Goal: Transaction & Acquisition: Purchase product/service

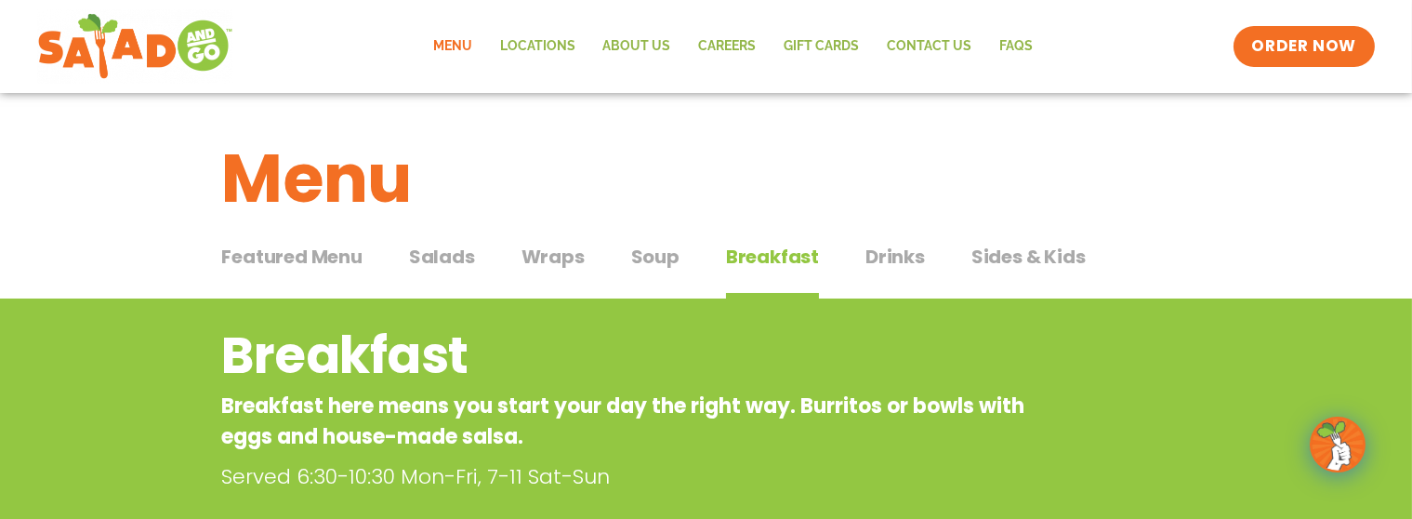
click at [327, 256] on span "Featured Menu" at bounding box center [292, 257] width 140 height 28
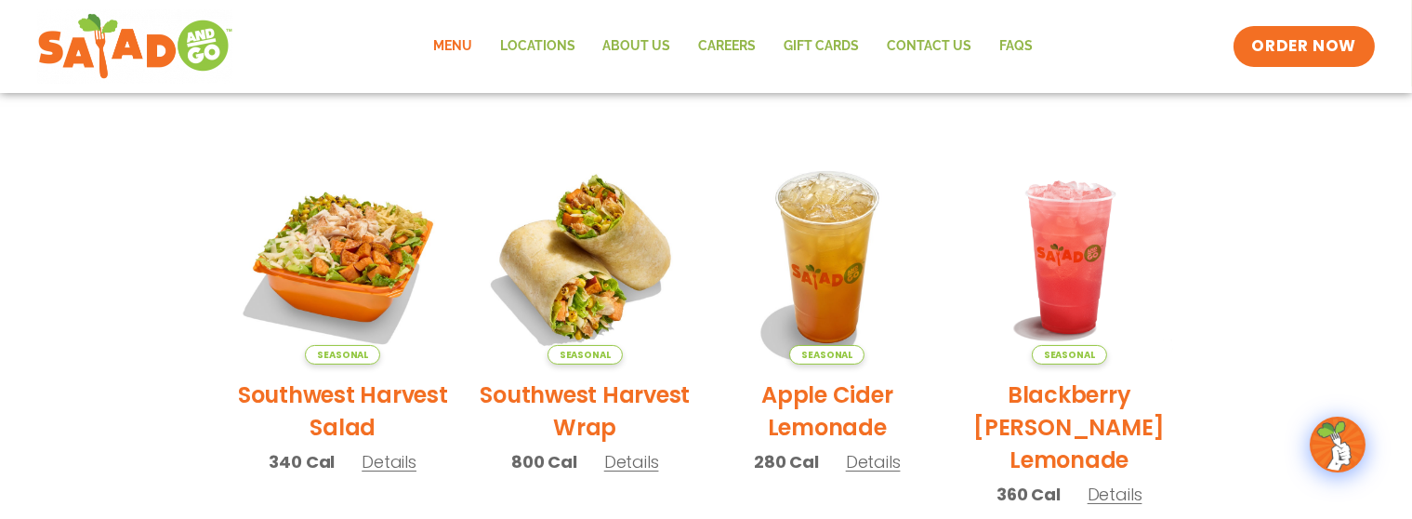
scroll to position [372, 0]
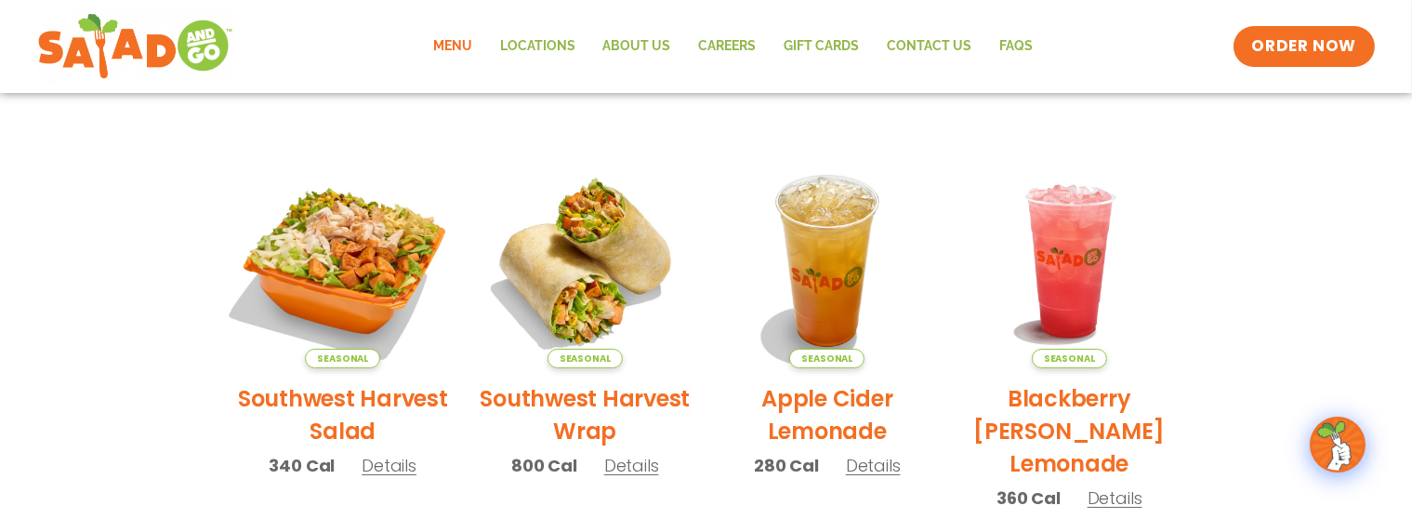
click at [365, 268] on img at bounding box center [343, 261] width 252 height 252
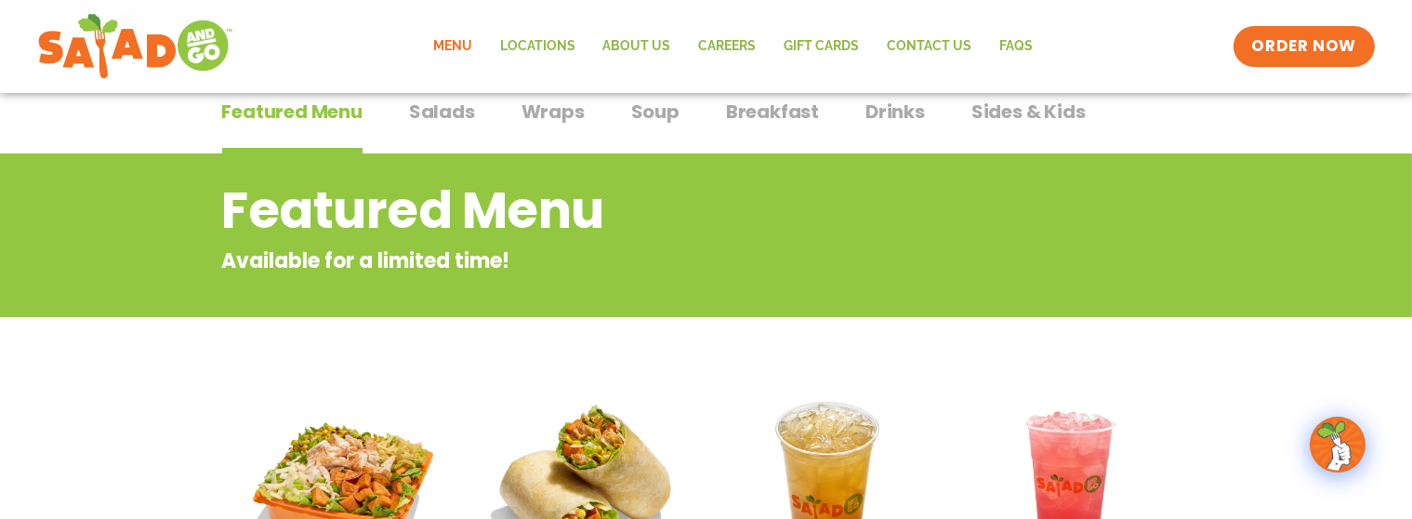
scroll to position [0, 0]
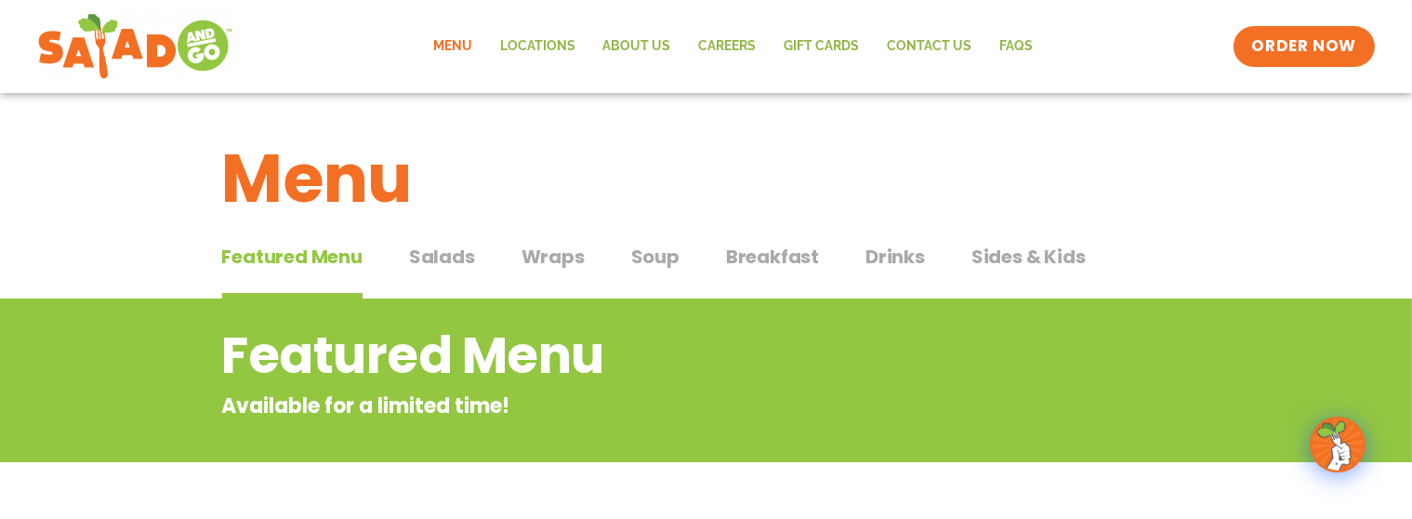
click at [451, 255] on span "Salads" at bounding box center [442, 257] width 66 height 28
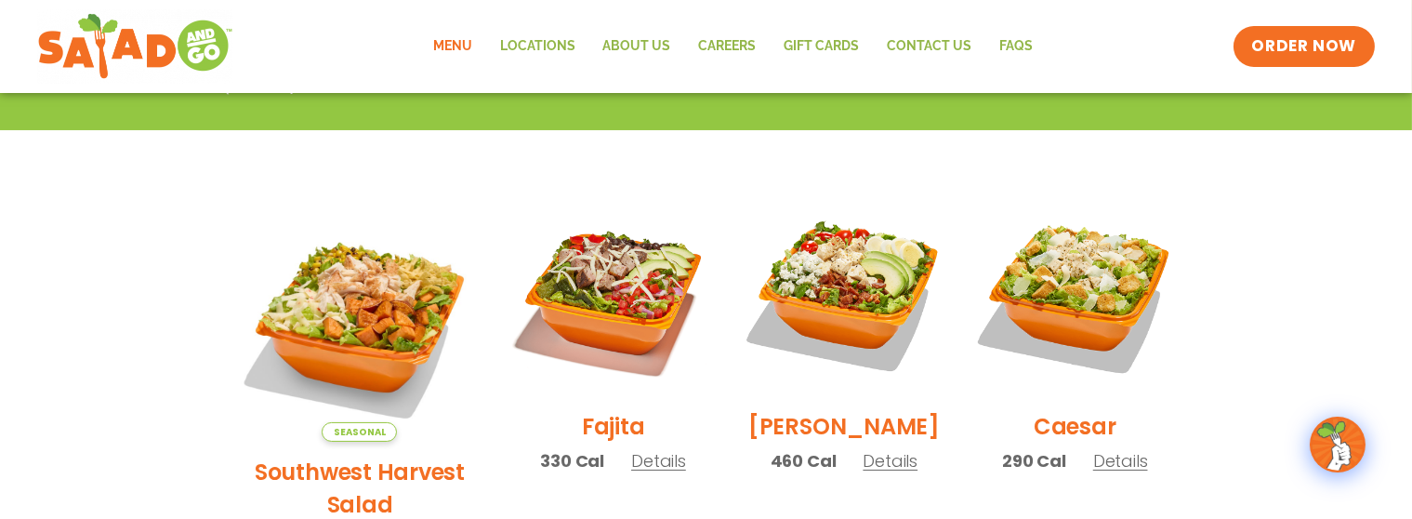
scroll to position [433, 0]
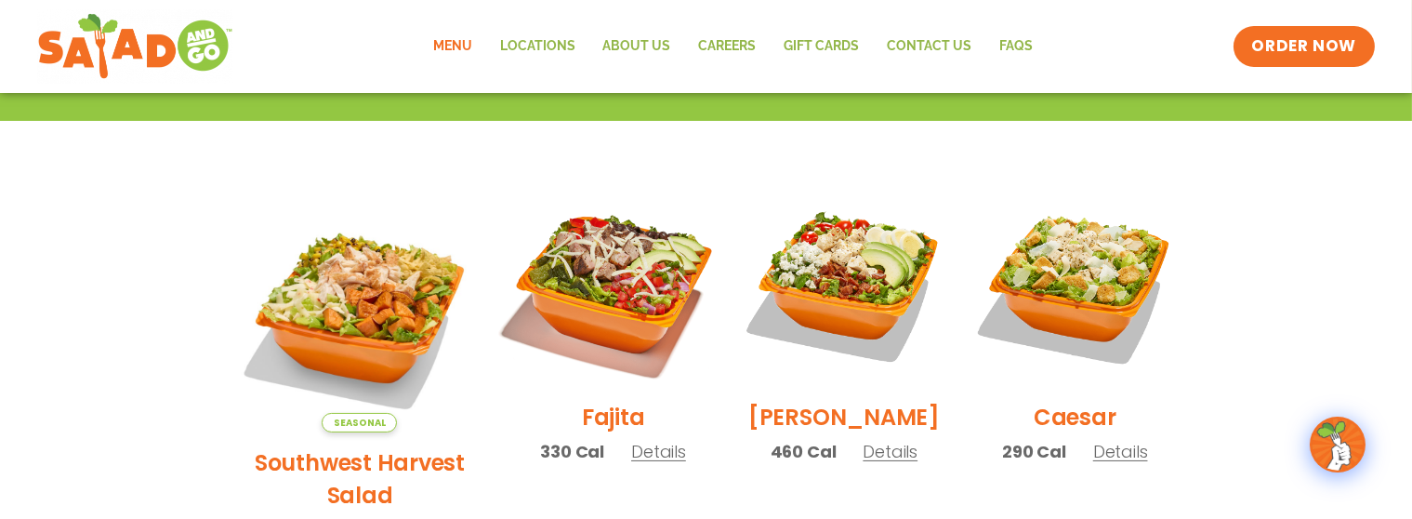
click at [586, 286] on img at bounding box center [613, 285] width 238 height 238
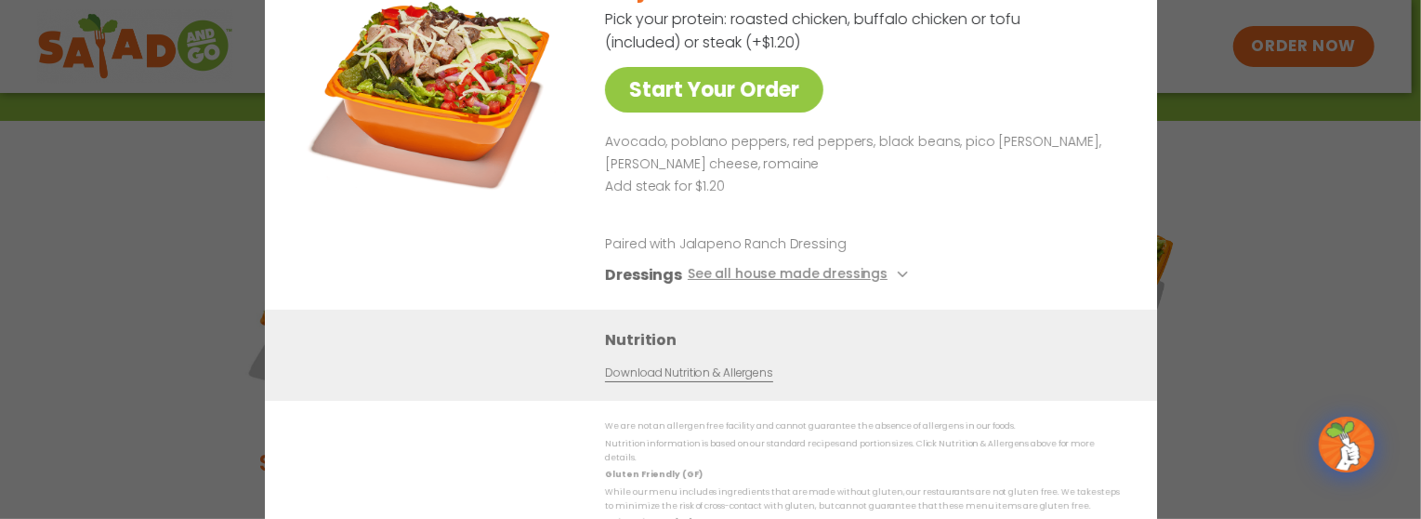
click at [1220, 197] on div "Start Your Order Fajita Salad 330 Cal Pick your protein: roasted chicken, buffa…" at bounding box center [710, 259] width 1421 height 519
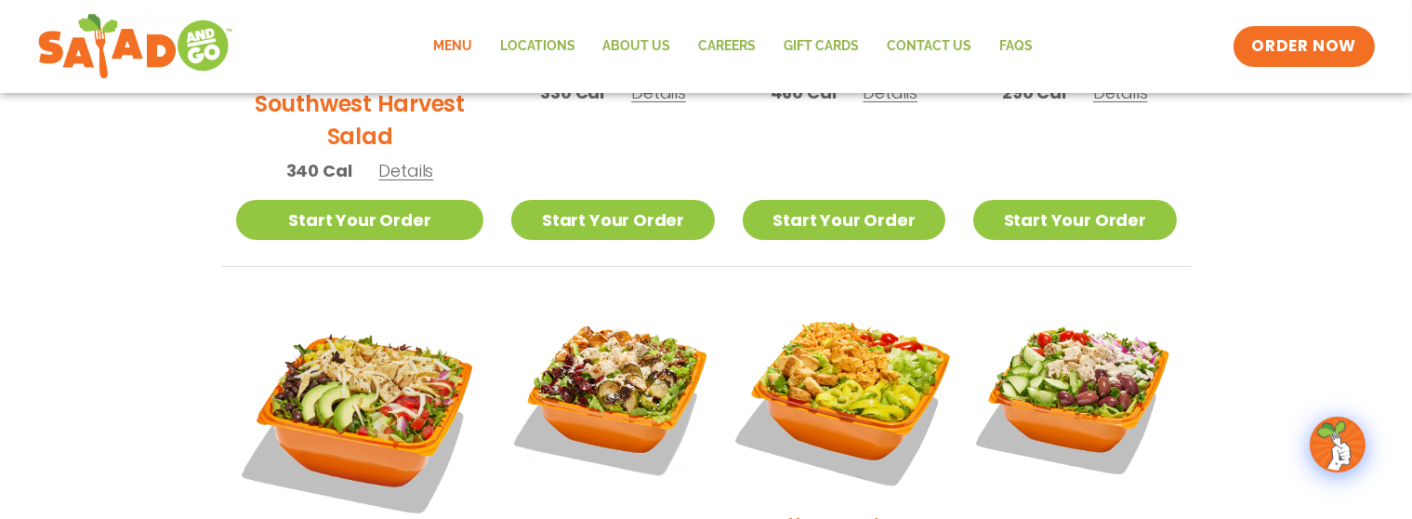
scroll to position [805, 0]
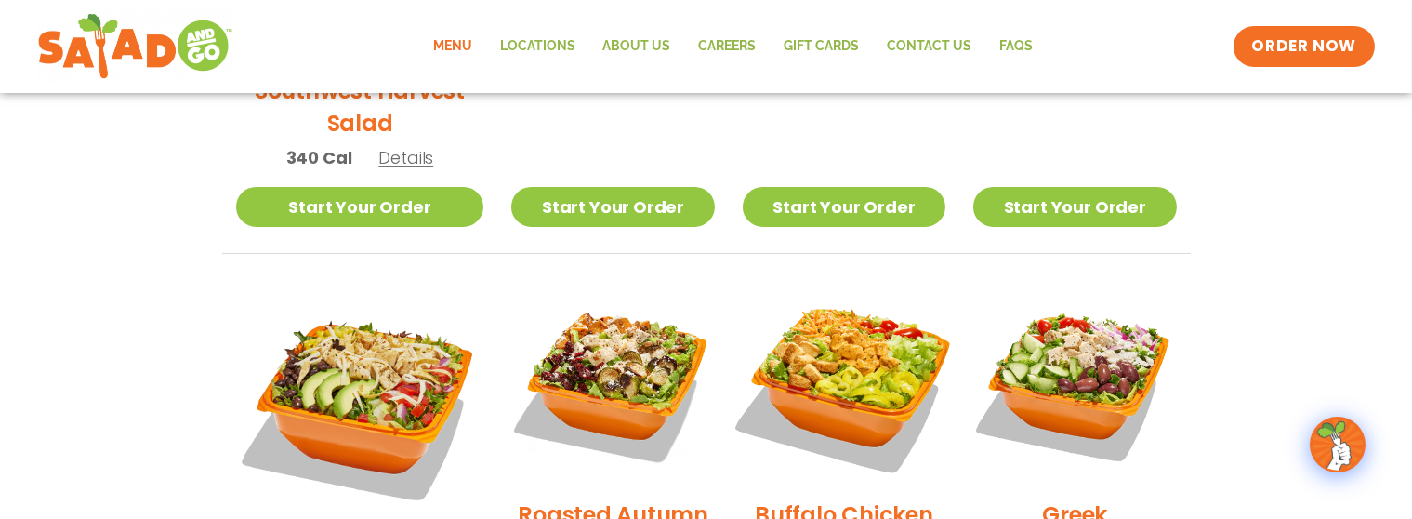
click at [867, 329] on img at bounding box center [844, 383] width 238 height 238
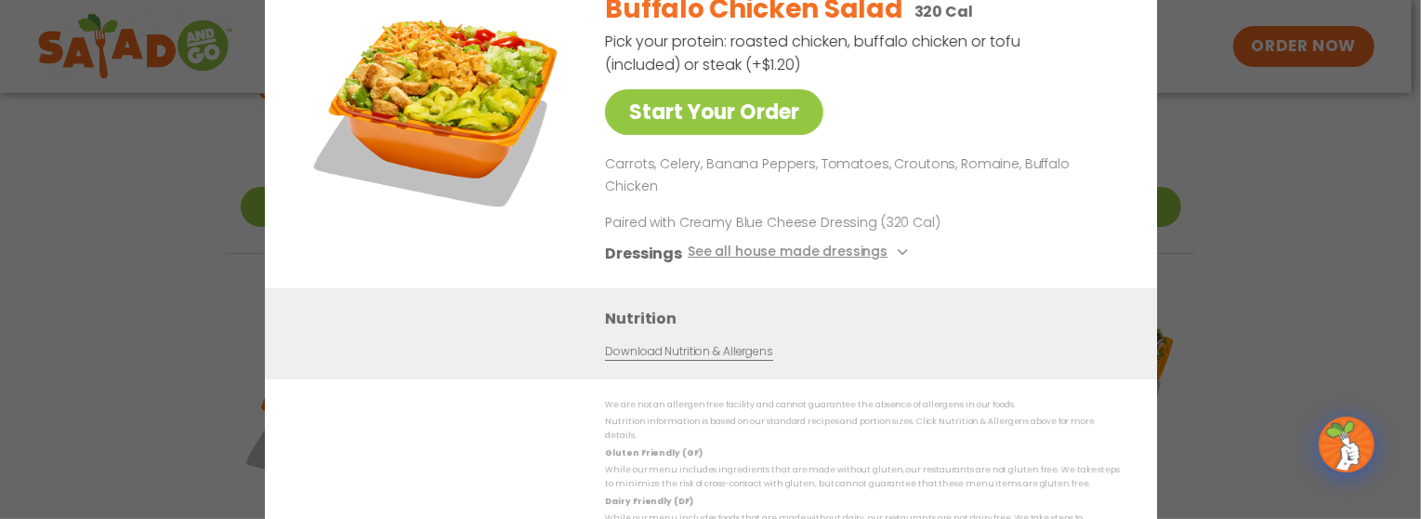
click at [1264, 217] on div "Start Your Order Buffalo Chicken Salad 320 Cal Pick your protein: roasted chick…" at bounding box center [710, 259] width 1421 height 519
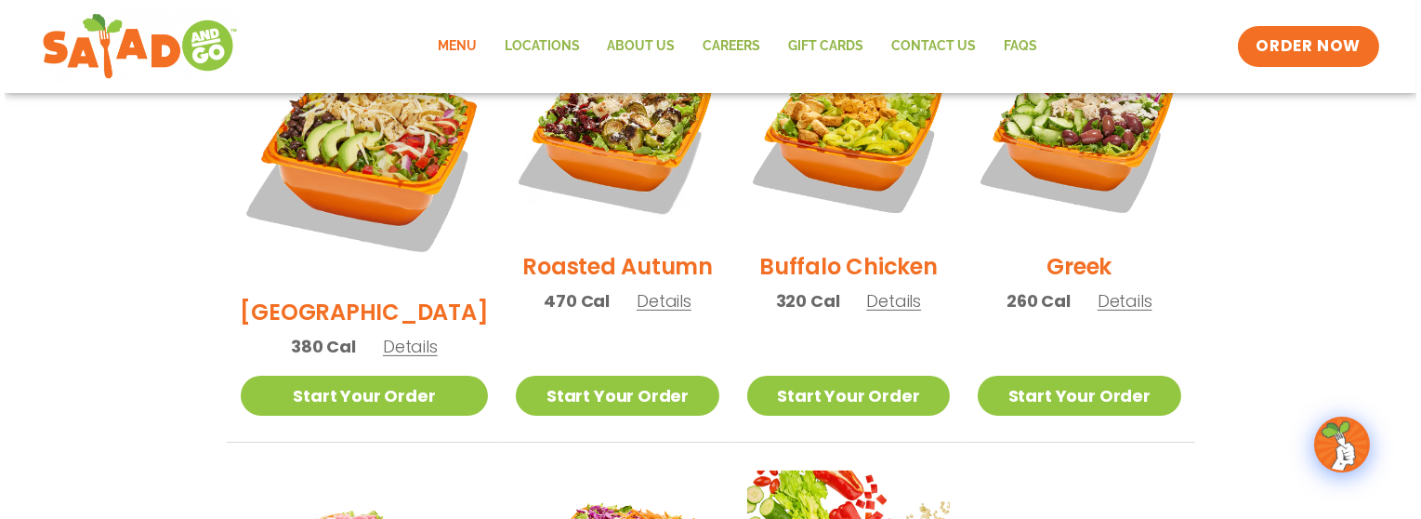
scroll to position [1239, 0]
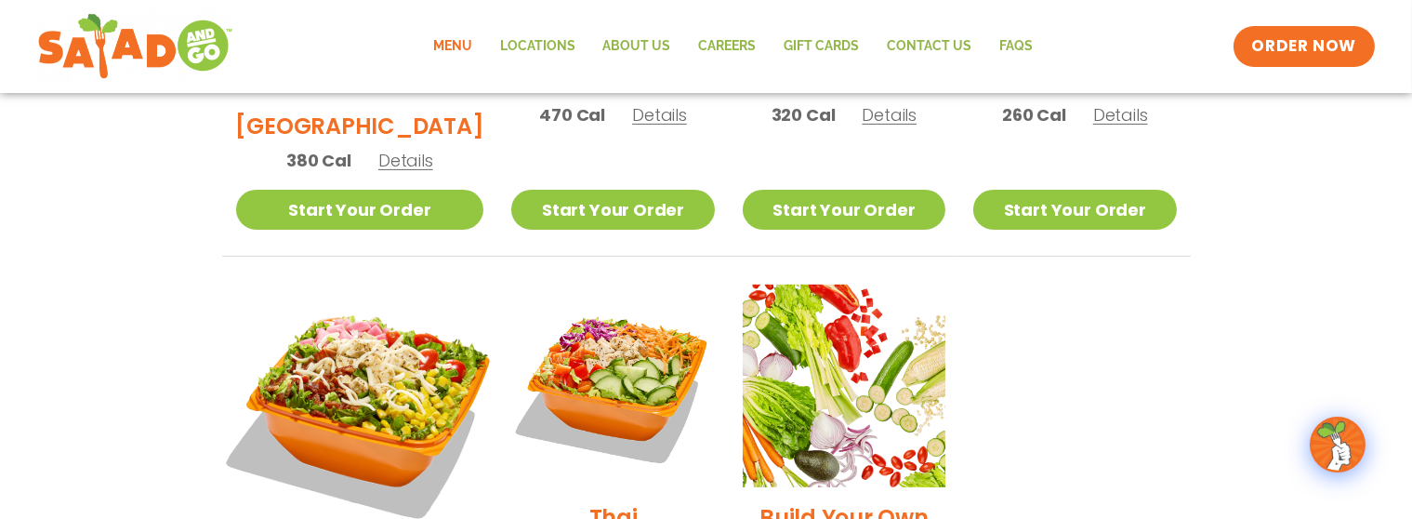
click at [348, 284] on img at bounding box center [359, 408] width 291 height 291
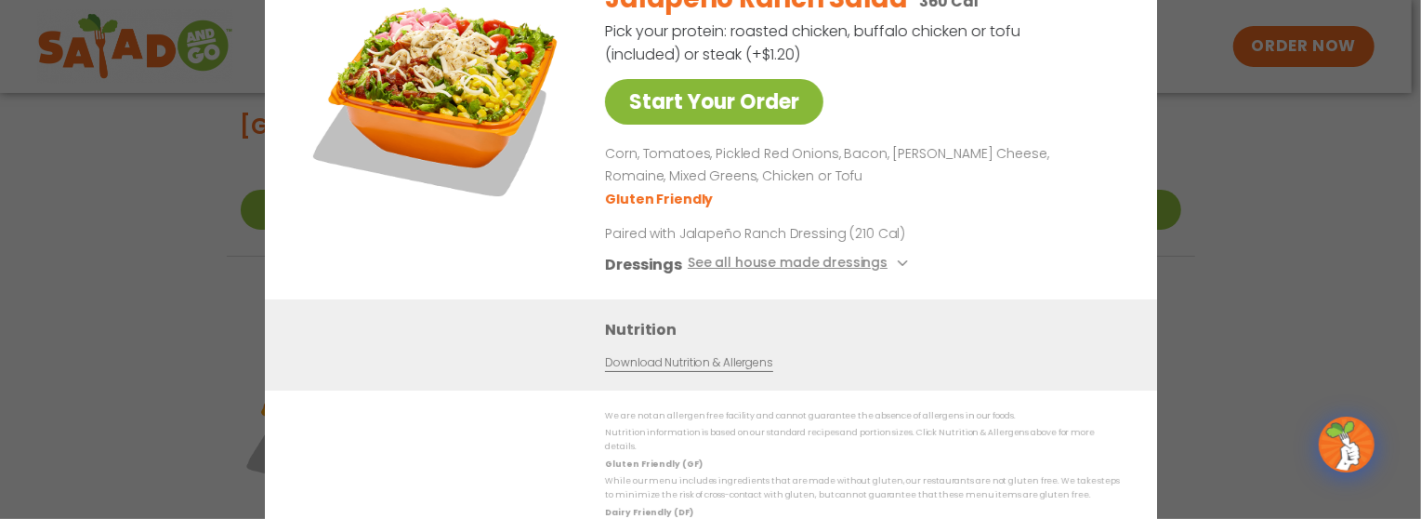
click at [733, 111] on link "Start Your Order" at bounding box center [714, 102] width 218 height 46
